Goal: Check status: Check status

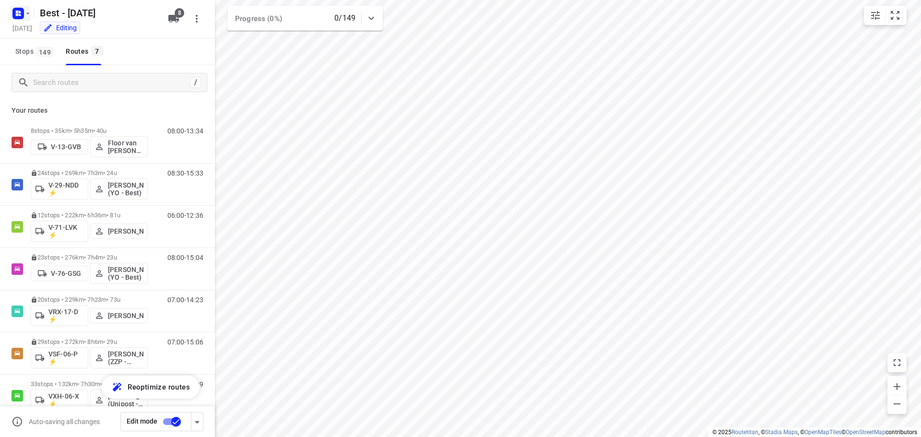
scroll to position [20, 0]
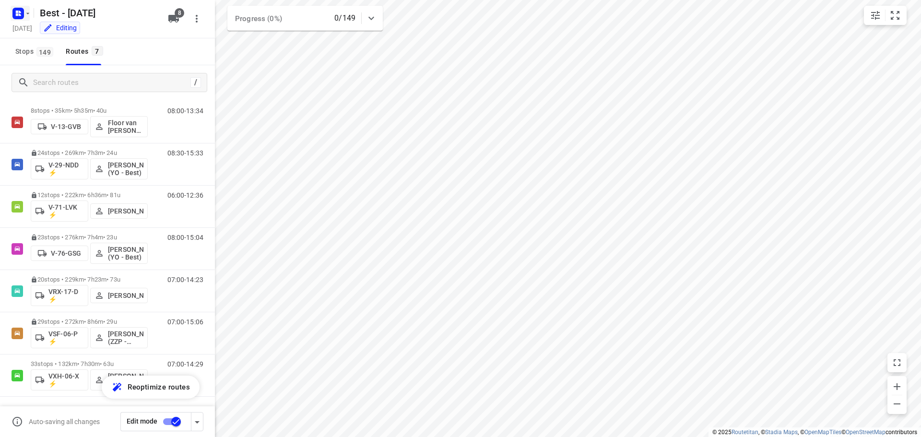
click at [17, 10] on rect "button" at bounding box center [18, 14] width 12 height 12
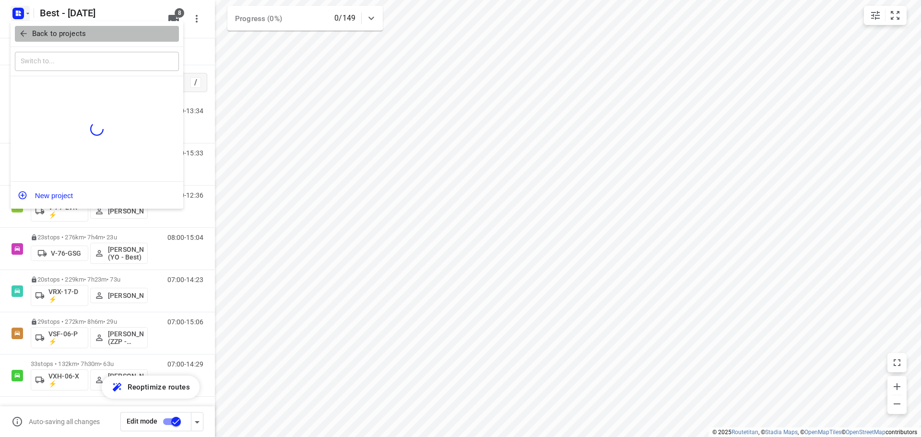
click at [21, 35] on icon "button" at bounding box center [24, 34] width 10 height 10
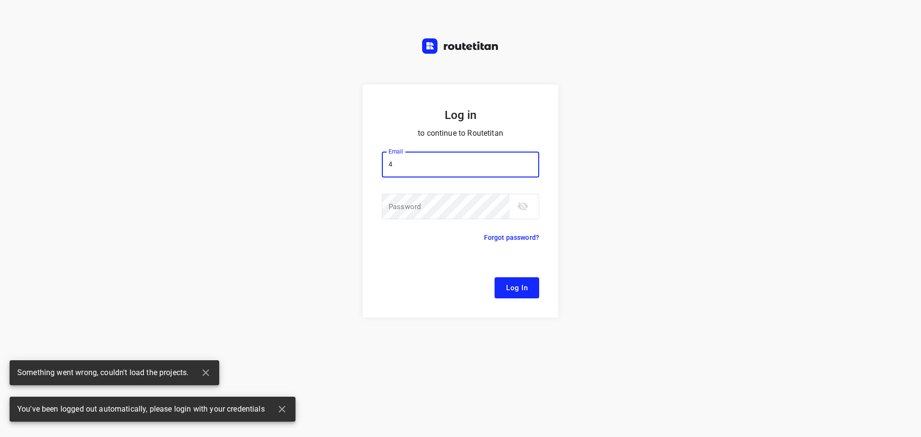
type input "44"
click at [448, 159] on input "44" at bounding box center [460, 165] width 157 height 26
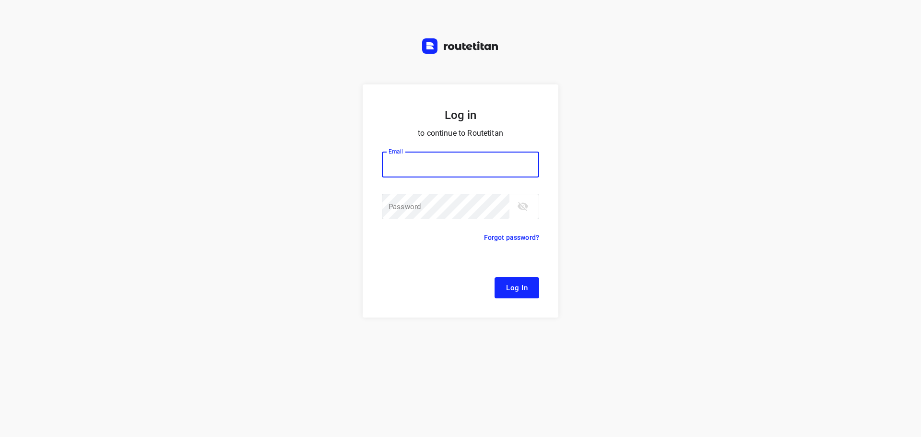
type input "[EMAIL_ADDRESS][DOMAIN_NAME]"
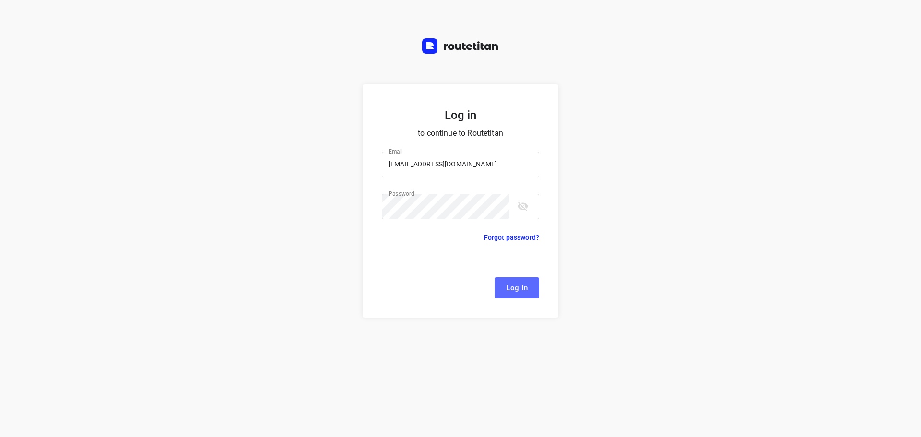
click at [516, 293] on span "Log In" at bounding box center [517, 287] width 22 height 12
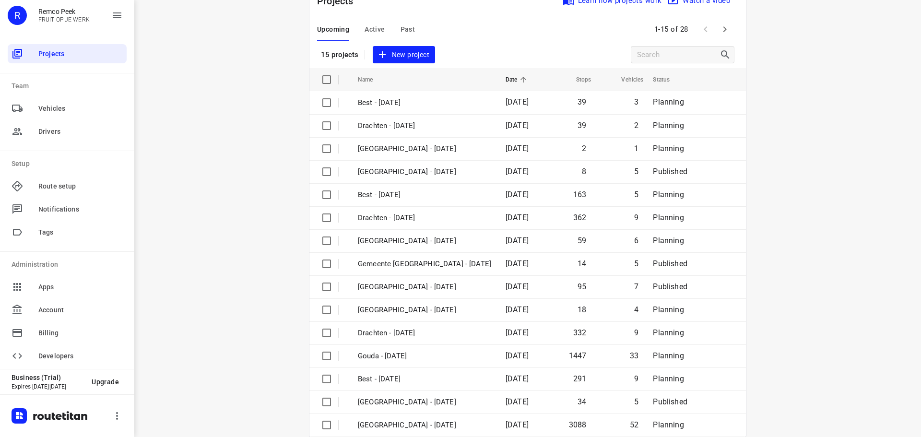
scroll to position [48, 0]
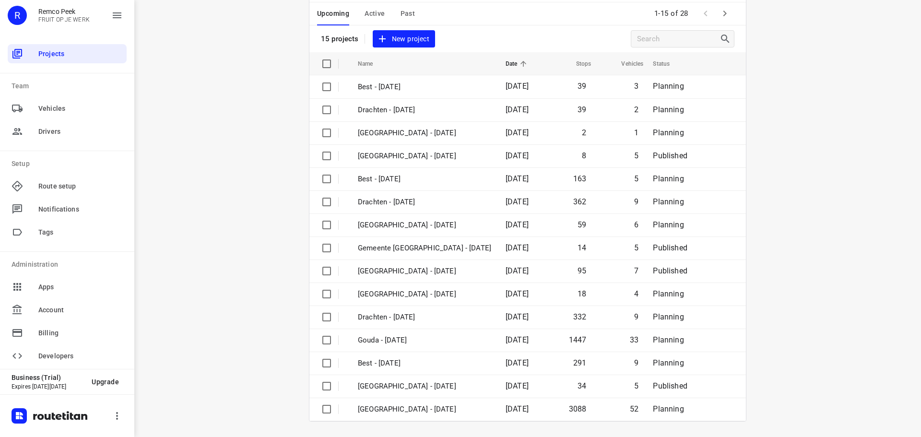
click at [360, 12] on div "Upcoming Active Past" at bounding box center [373, 13] width 113 height 23
click at [361, 13] on div "Upcoming Active Past" at bounding box center [373, 13] width 113 height 23
click at [365, 15] on span "Active" at bounding box center [374, 14] width 20 height 12
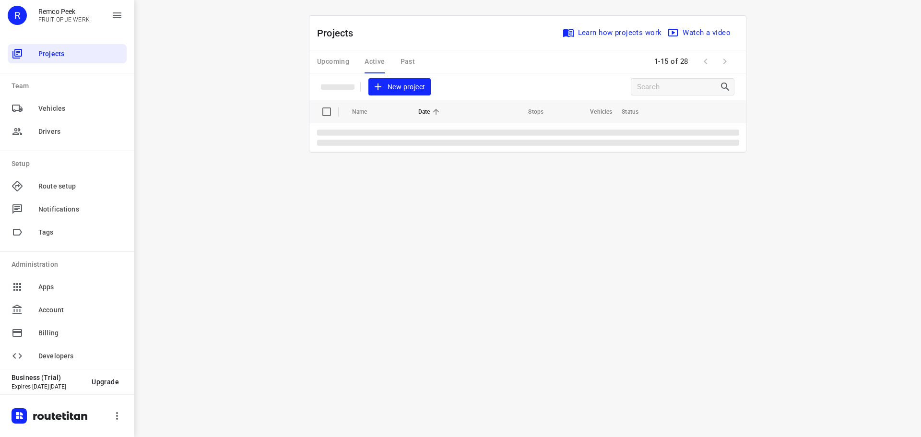
scroll to position [0, 0]
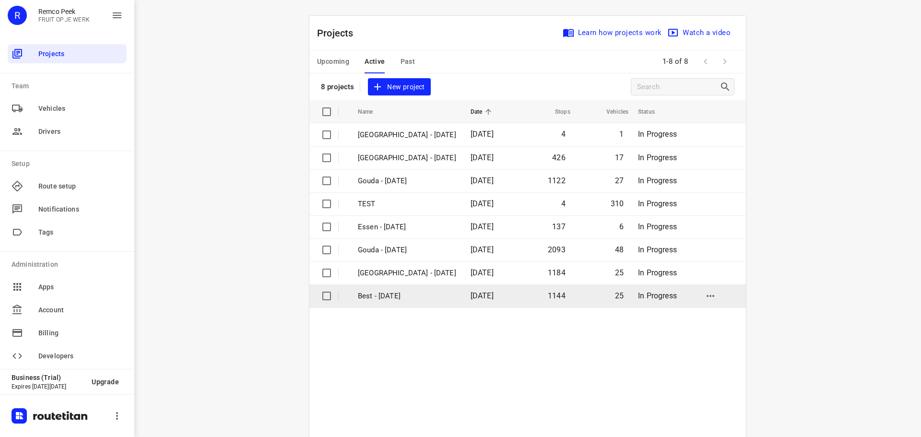
click at [407, 296] on p "Best - [DATE]" at bounding box center [407, 296] width 98 height 11
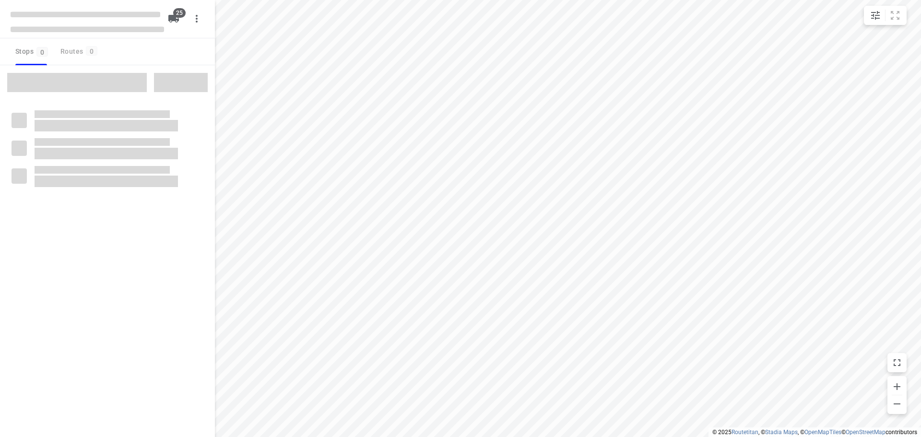
click at [22, 19] on div at bounding box center [85, 14] width 153 height 13
checkbox input "true"
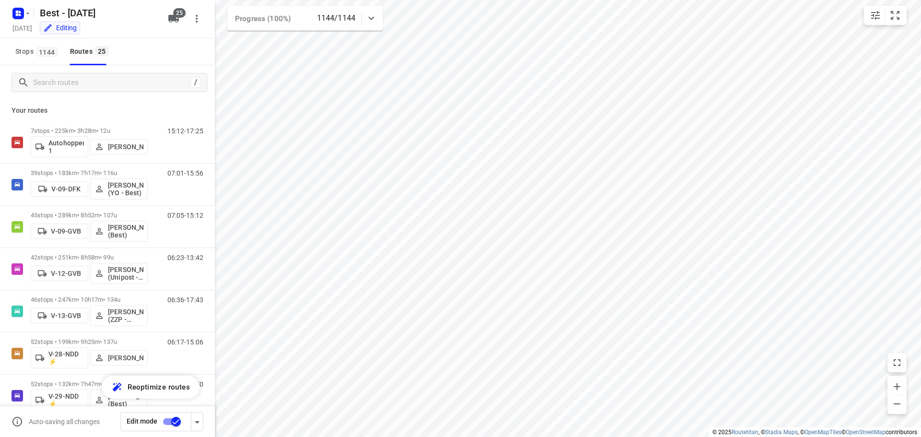
click at [22, 19] on icon "button" at bounding box center [18, 13] width 15 height 15
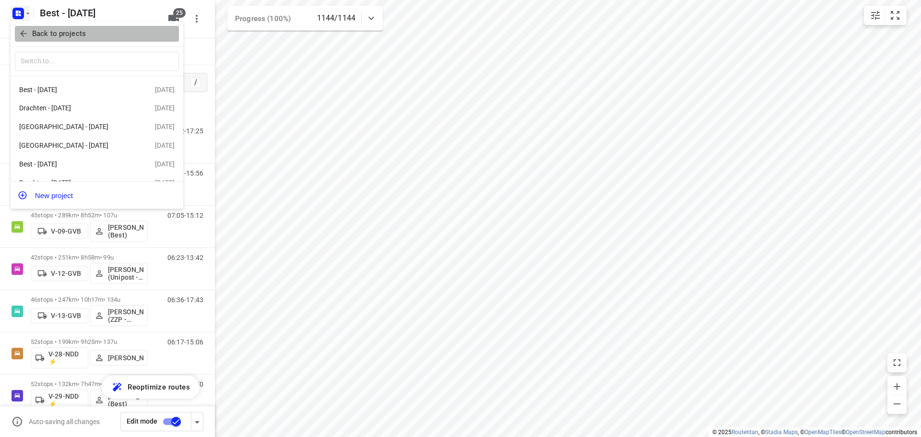
click at [22, 40] on button "Back to projects" at bounding box center [97, 34] width 164 height 16
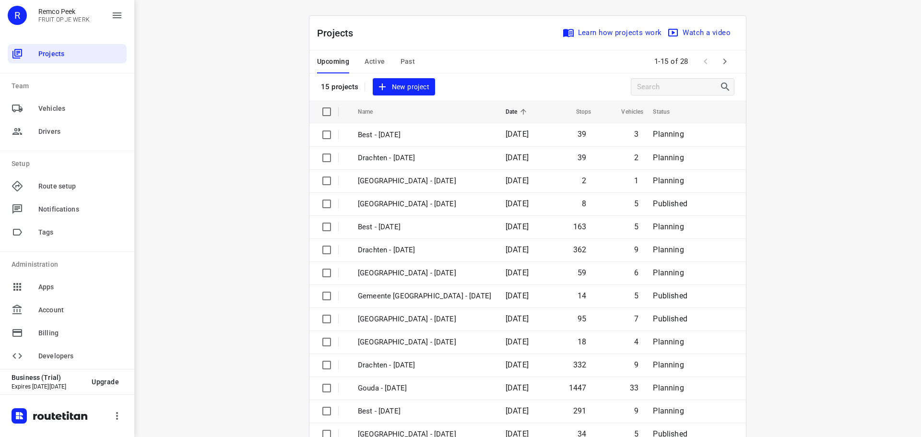
click at [372, 67] on span "Active" at bounding box center [374, 62] width 20 height 12
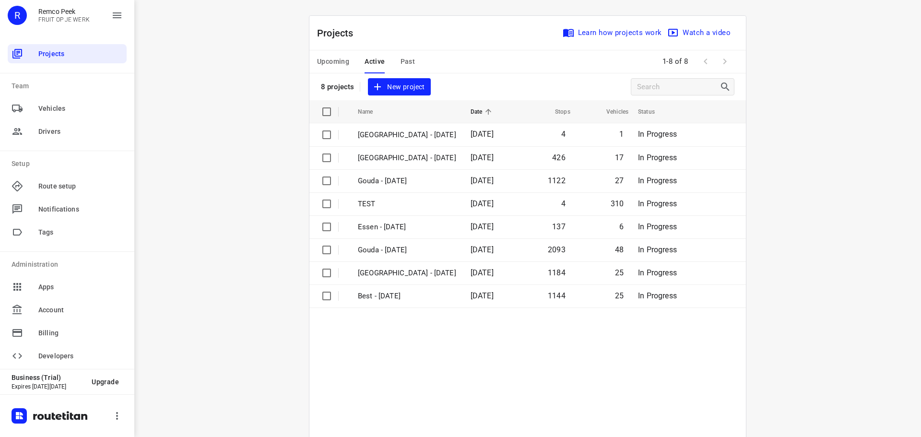
click at [351, 65] on div "Upcoming Active Past" at bounding box center [373, 61] width 113 height 23
click at [341, 66] on span "Upcoming" at bounding box center [333, 62] width 32 height 12
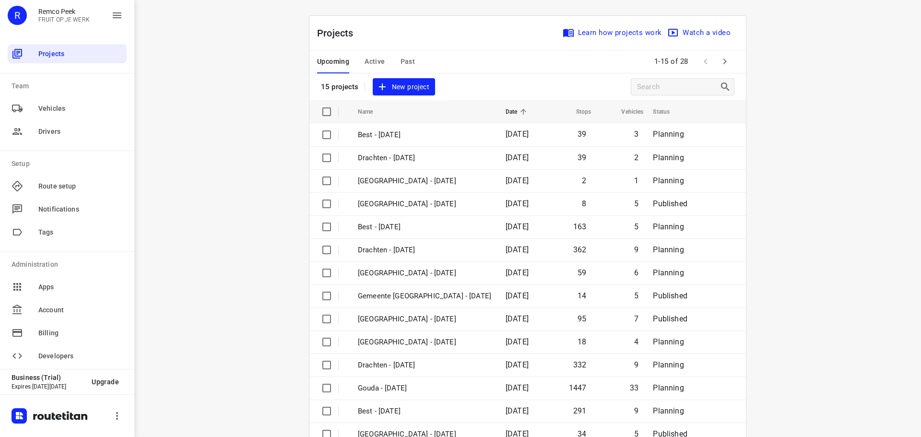
scroll to position [48, 0]
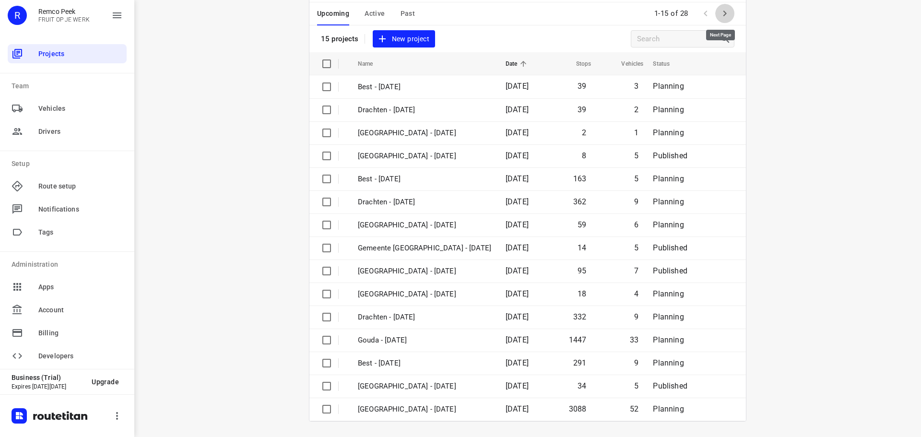
click at [723, 17] on icon "button" at bounding box center [725, 14] width 12 height 12
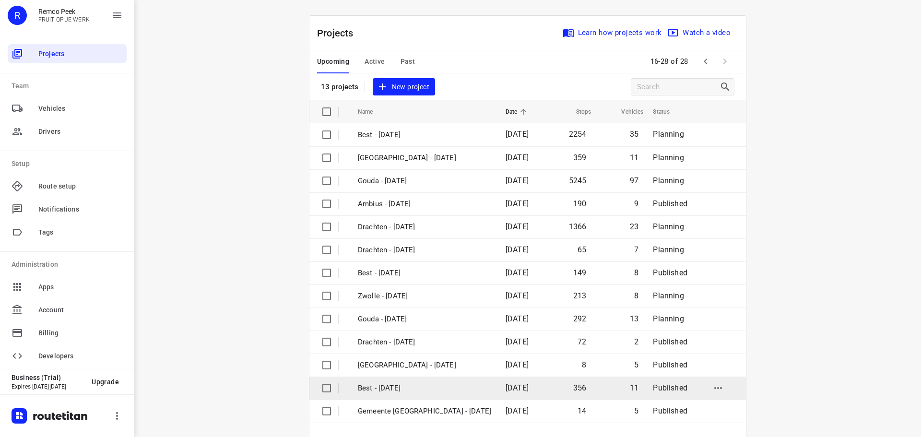
click at [441, 396] on td "Best - [DATE]" at bounding box center [423, 387] width 150 height 23
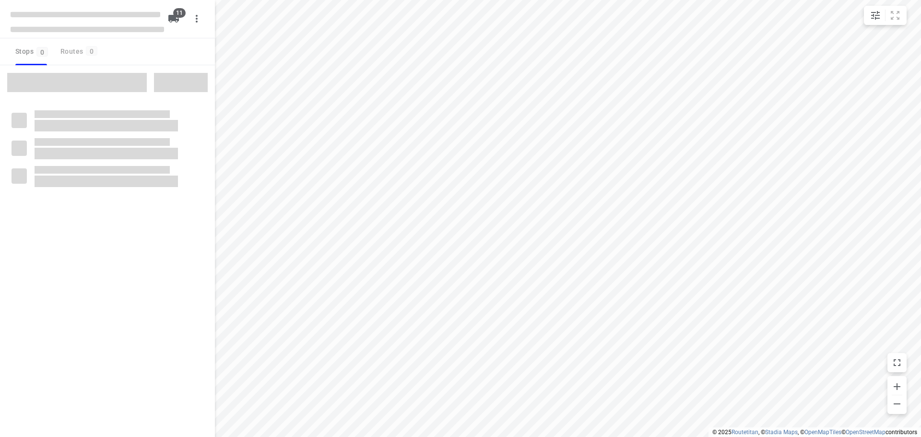
checkbox input "true"
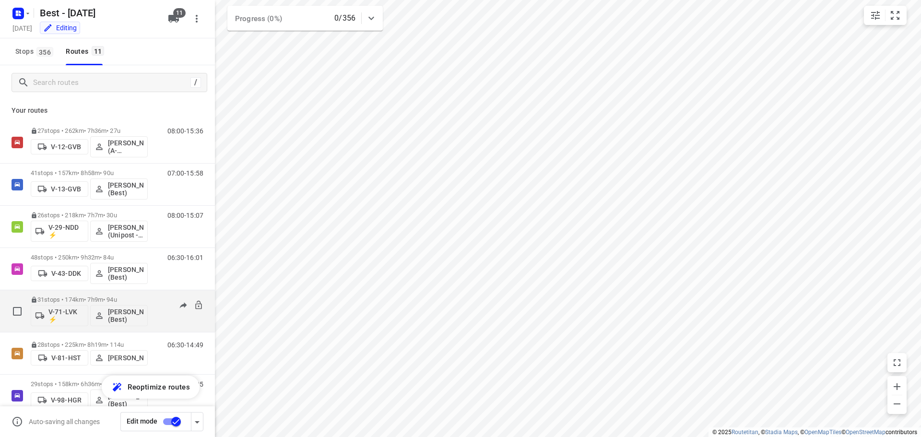
click at [84, 299] on p "31 stops • 174km • 7h9m • 94u" at bounding box center [89, 299] width 117 height 7
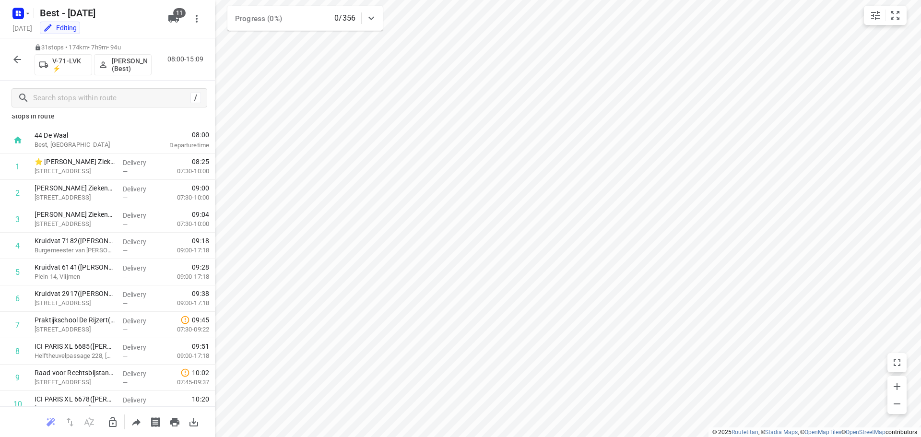
scroll to position [6, 0]
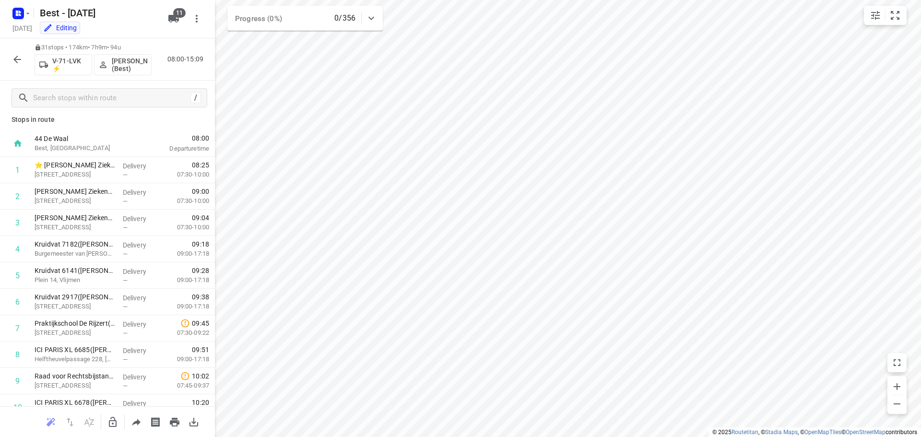
click at [8, 60] on button "button" at bounding box center [17, 59] width 19 height 19
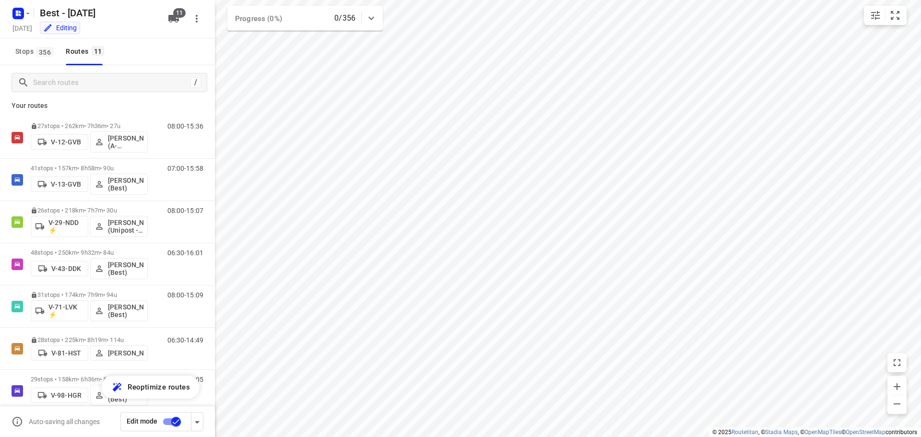
scroll to position [20, 0]
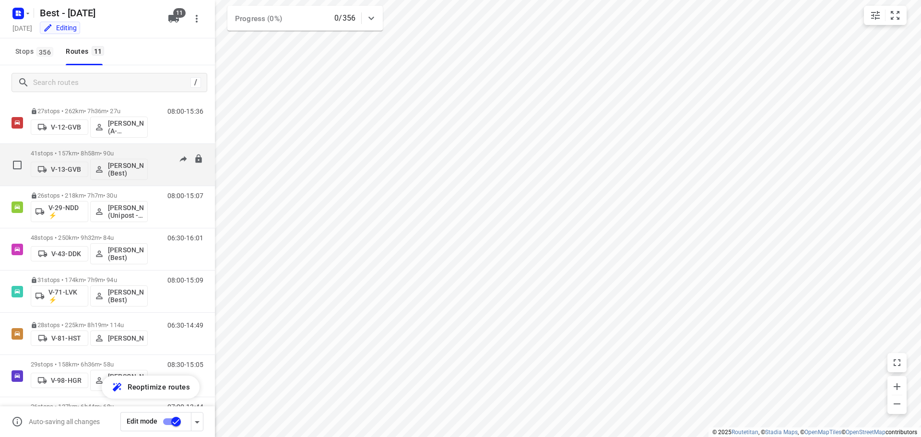
click at [88, 154] on p "41 stops • 157km • 8h58m • 90u" at bounding box center [89, 153] width 117 height 7
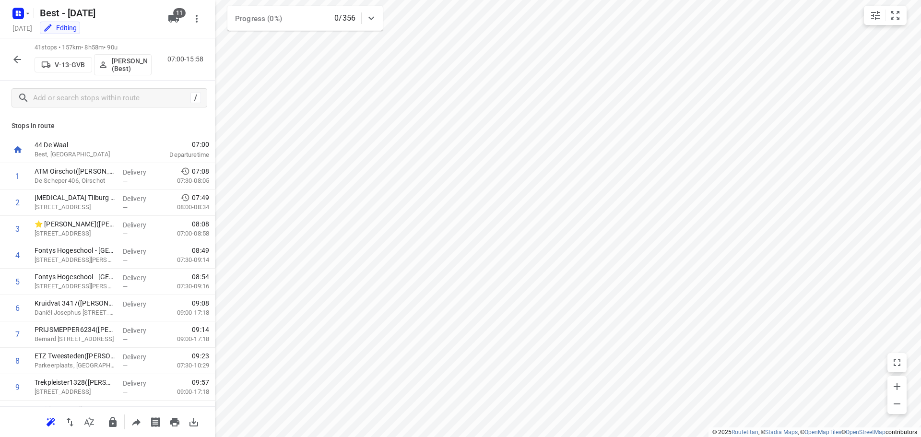
click at [22, 62] on icon "button" at bounding box center [18, 60] width 12 height 12
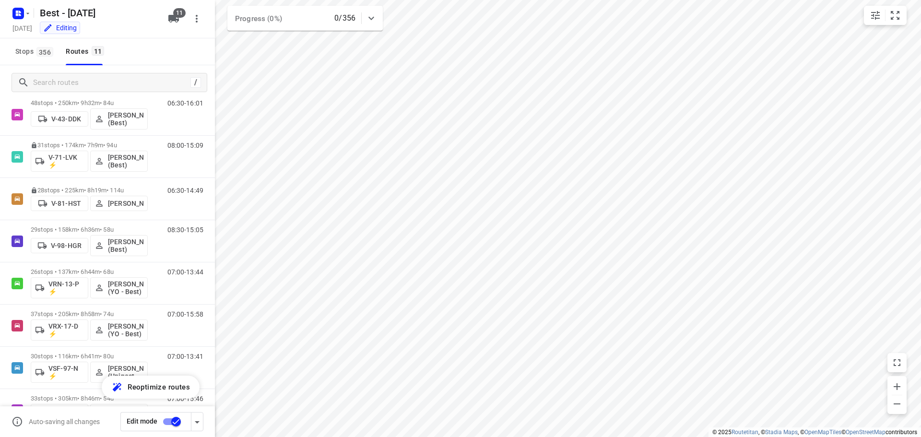
scroll to position [189, 0]
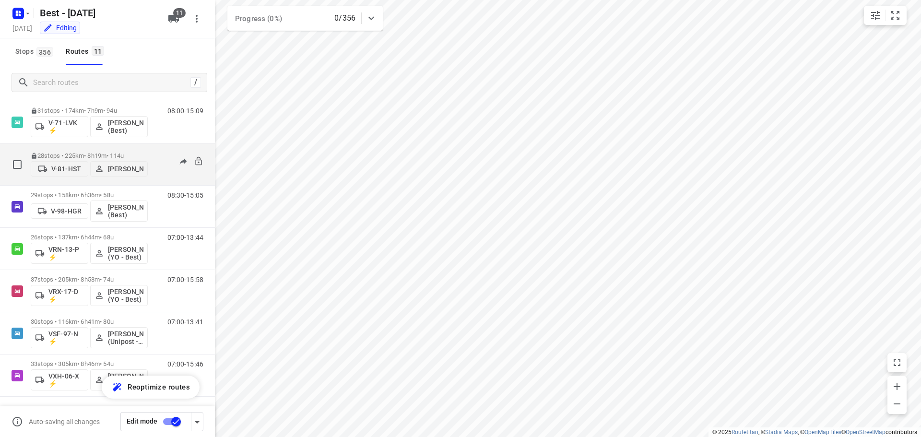
click at [125, 147] on div "28 stops • 225km • 8h19m • 114u V-81-HST [PERSON_NAME]" at bounding box center [89, 164] width 117 height 34
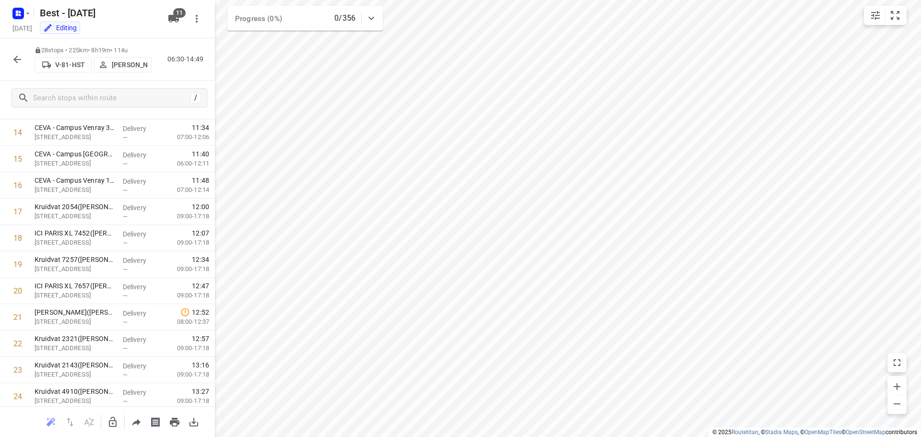
scroll to position [434, 0]
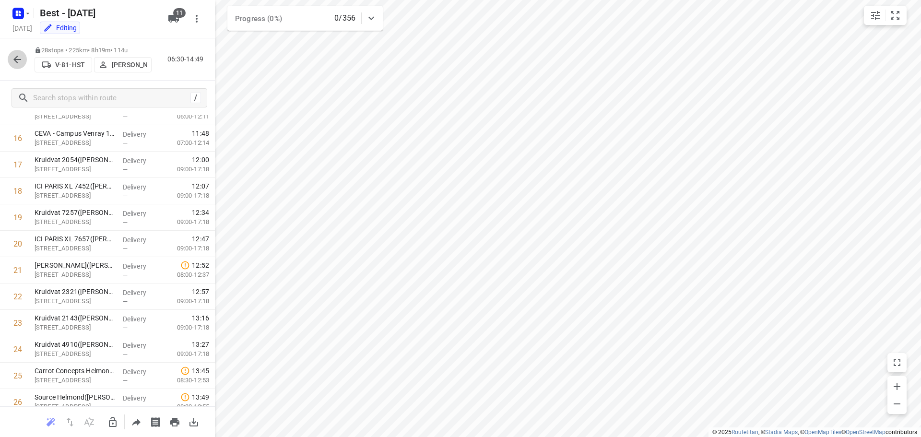
click at [17, 63] on icon "button" at bounding box center [18, 60] width 12 height 12
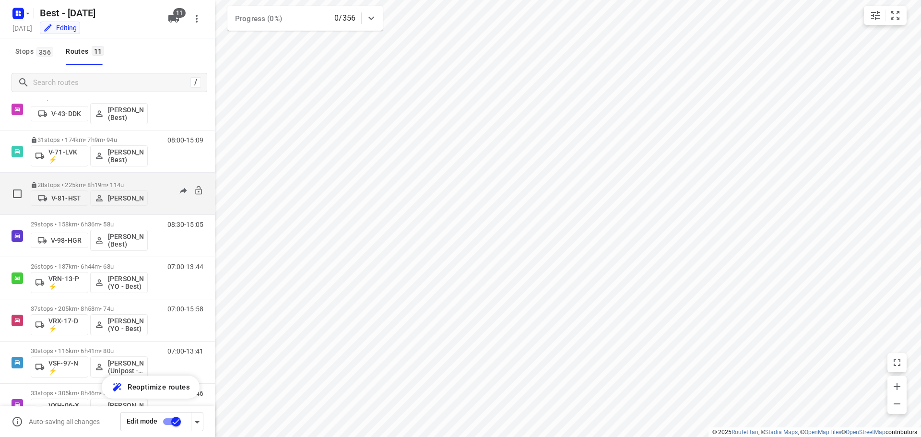
scroll to position [189, 0]
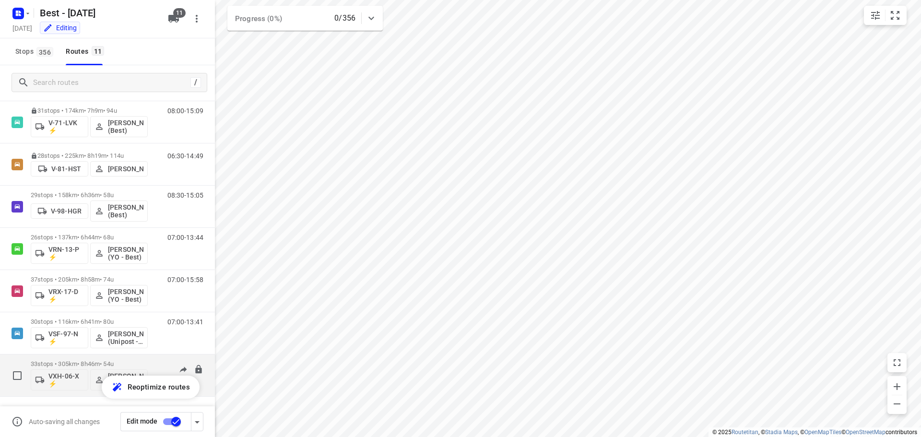
click at [79, 360] on div "33 stops • 305km • 8h46m • 54u VXH-06-X ⚡ [PERSON_NAME] (Best)" at bounding box center [89, 375] width 117 height 40
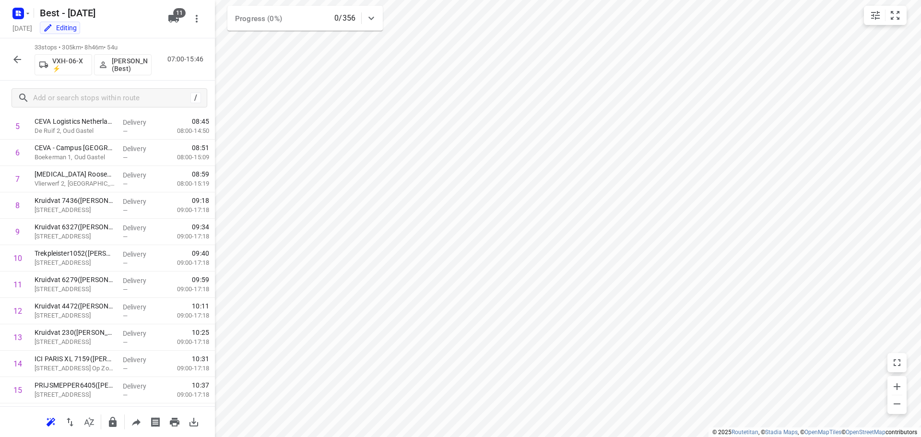
scroll to position [161, 0]
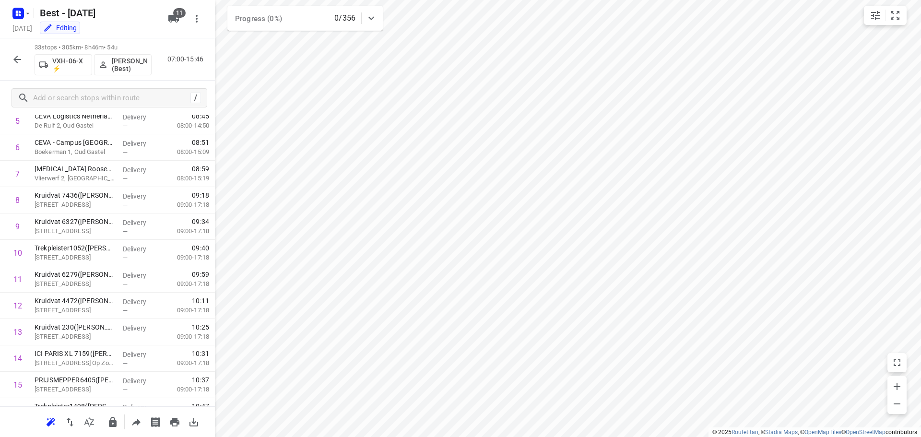
click at [17, 65] on icon "button" at bounding box center [18, 60] width 12 height 12
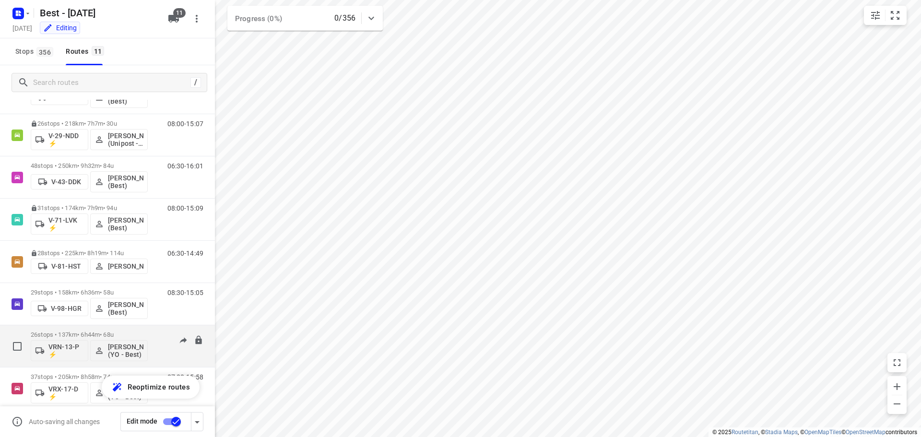
scroll to position [189, 0]
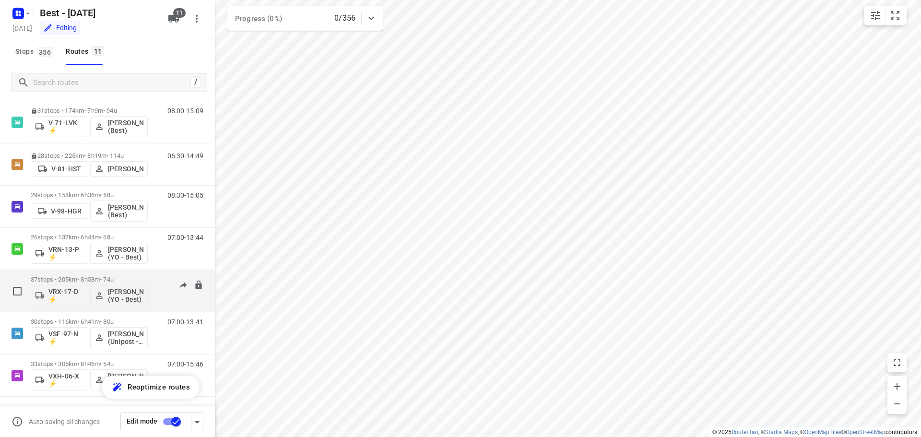
click at [80, 274] on div "37 stops • 205km • 8h58m • 74u VRX-17-D ⚡ [PERSON_NAME] (YO - Best)" at bounding box center [89, 291] width 117 height 40
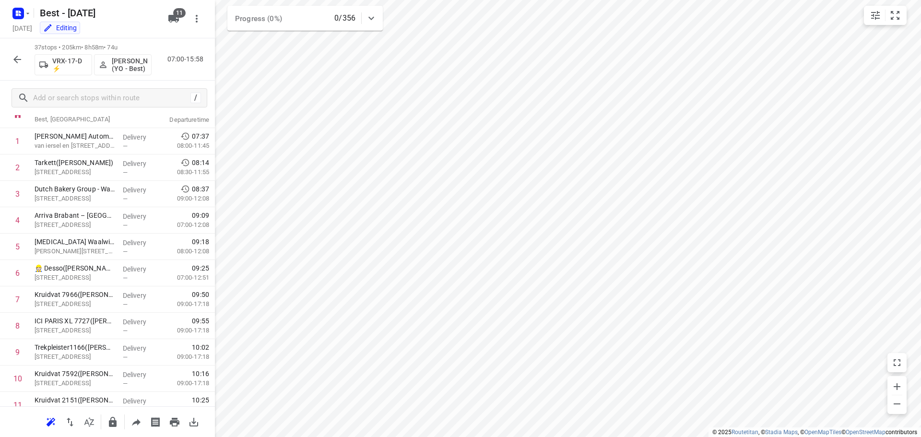
scroll to position [37, 0]
click at [23, 61] on icon "button" at bounding box center [18, 60] width 12 height 12
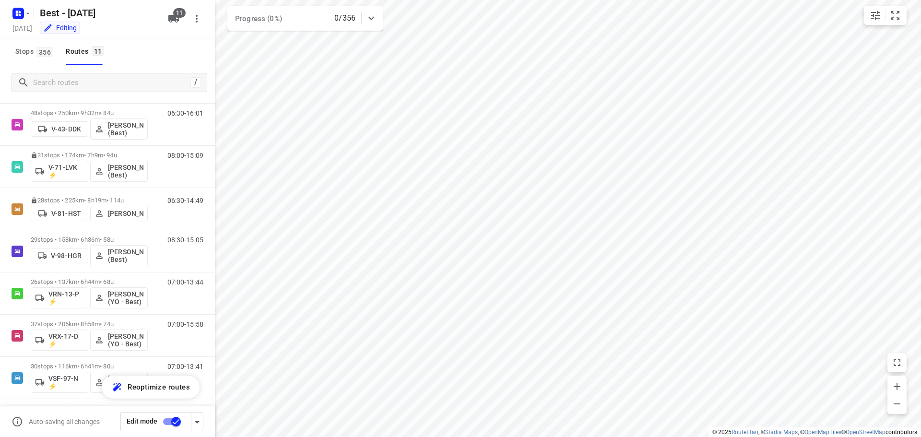
scroll to position [189, 0]
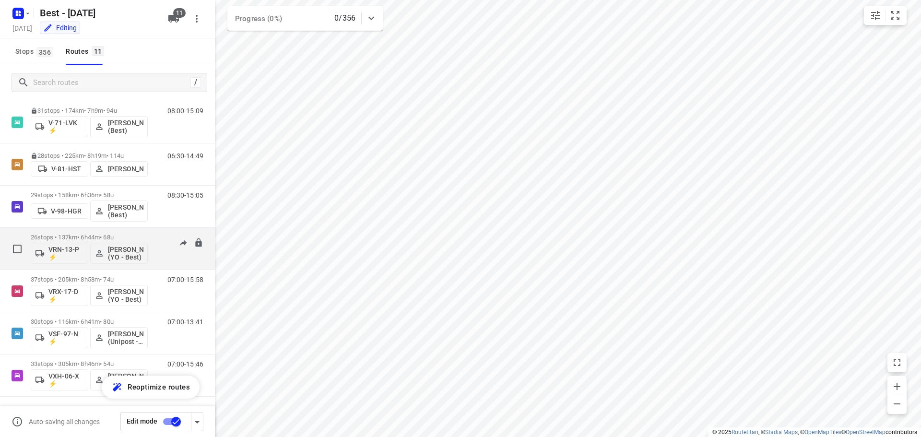
click at [120, 232] on div "26 stops • 137km • 6h44m • 68u VRN-13-P ⚡ [PERSON_NAME] (YO - Best)" at bounding box center [89, 249] width 117 height 40
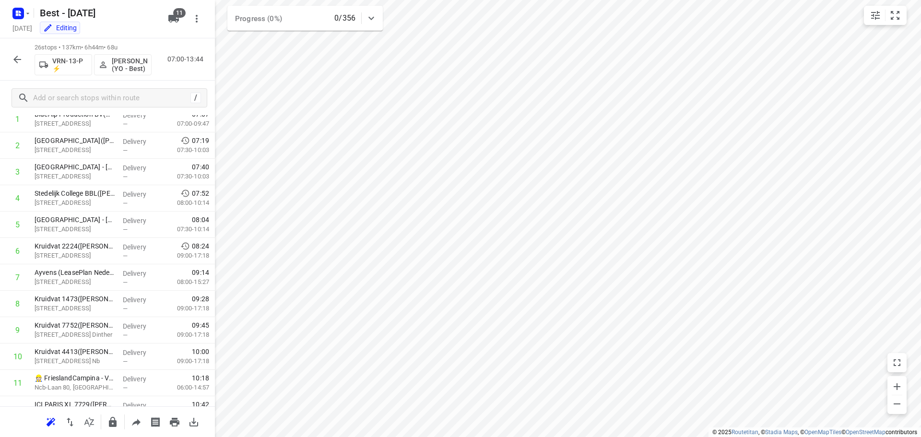
scroll to position [0, 0]
